Goal: Check status

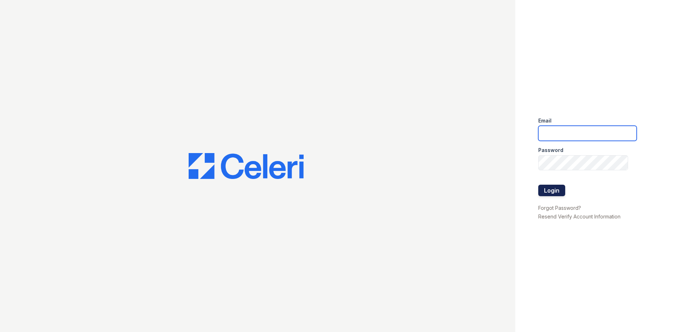
type input "acosman@trinity-pm.com"
click at [554, 188] on button "Login" at bounding box center [551, 191] width 27 height 12
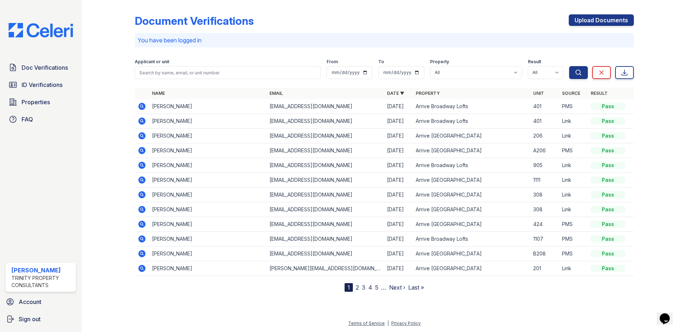
click at [142, 107] on icon at bounding box center [142, 106] width 9 height 9
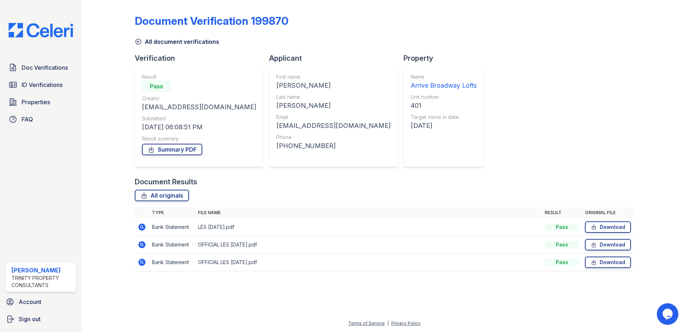
click at [142, 245] on icon at bounding box center [142, 244] width 2 height 2
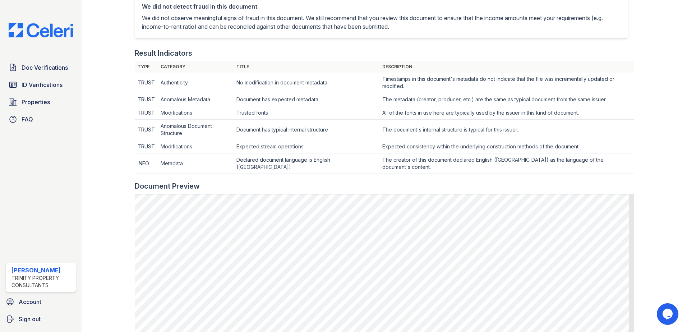
scroll to position [180, 0]
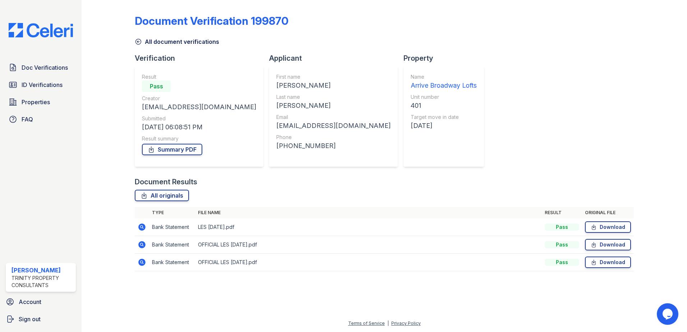
click at [142, 246] on icon at bounding box center [141, 244] width 7 height 7
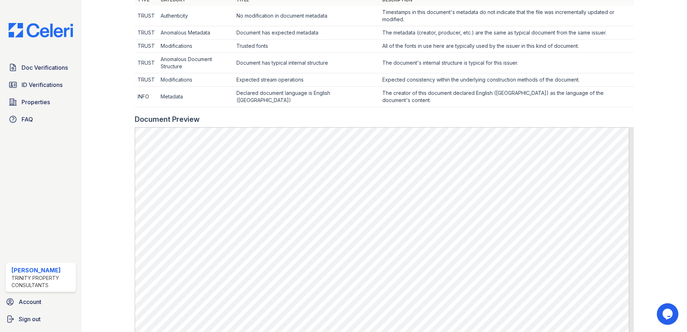
scroll to position [252, 0]
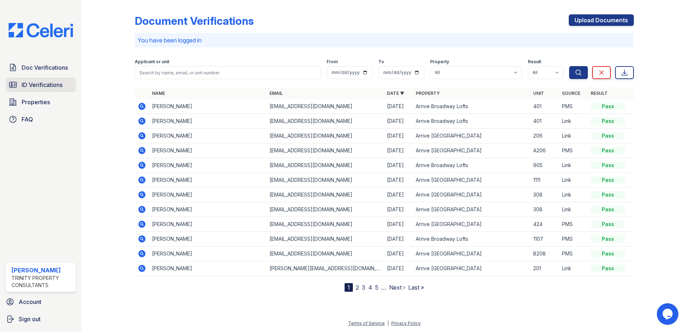
drag, startPoint x: 42, startPoint y: 86, endPoint x: 48, endPoint y: 88, distance: 5.8
click at [42, 86] on span "ID Verifications" at bounding box center [42, 85] width 41 height 9
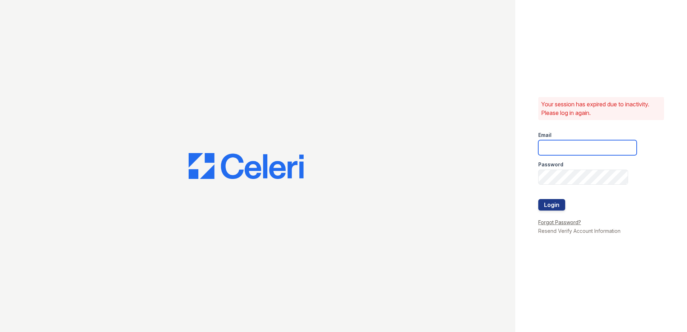
type input "acosman@trinity-pm.com"
click at [559, 208] on button "Login" at bounding box center [551, 205] width 27 height 12
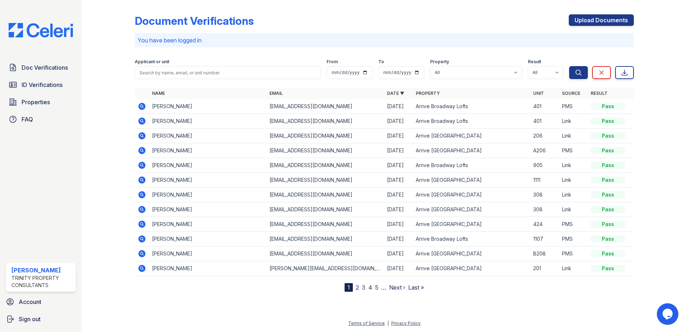
click at [143, 120] on icon at bounding box center [142, 121] width 9 height 9
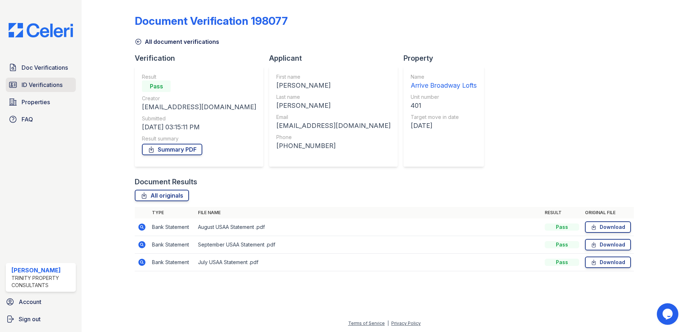
click at [47, 84] on span "ID Verifications" at bounding box center [42, 85] width 41 height 9
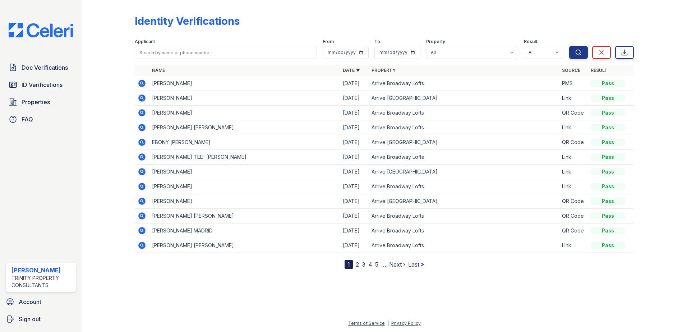
click at [143, 128] on icon at bounding box center [142, 127] width 9 height 9
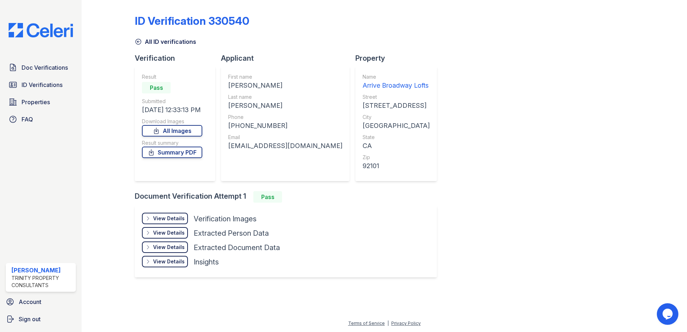
drag, startPoint x: 167, startPoint y: 216, endPoint x: 174, endPoint y: 221, distance: 8.9
click at [167, 216] on div "View Details" at bounding box center [169, 218] width 32 height 7
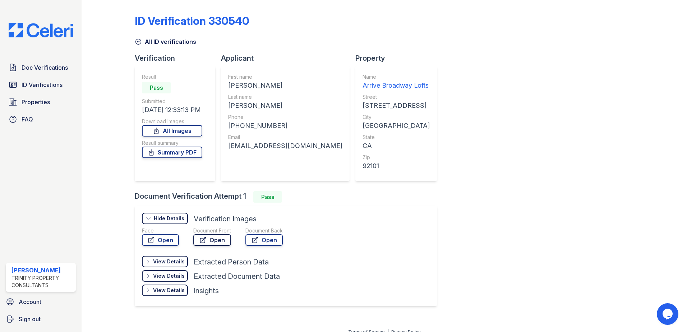
click at [211, 240] on link "Open" at bounding box center [212, 240] width 38 height 12
